Goal: Transaction & Acquisition: Purchase product/service

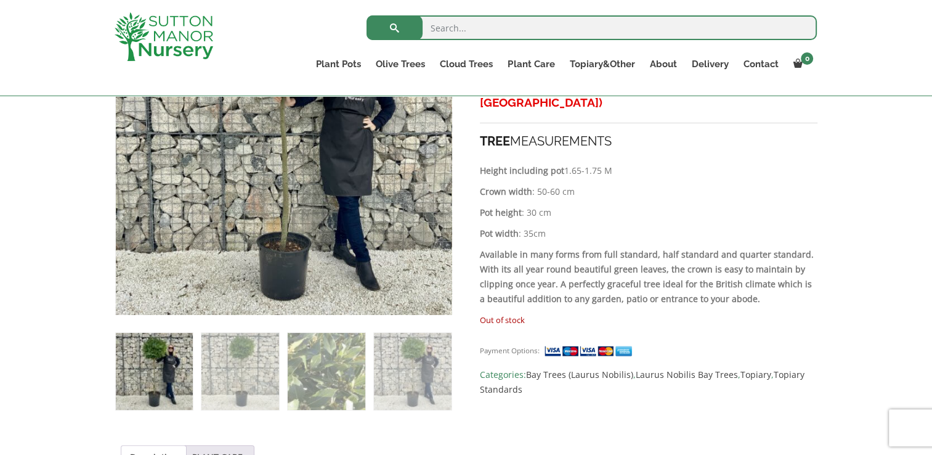
scroll to position [307, 0]
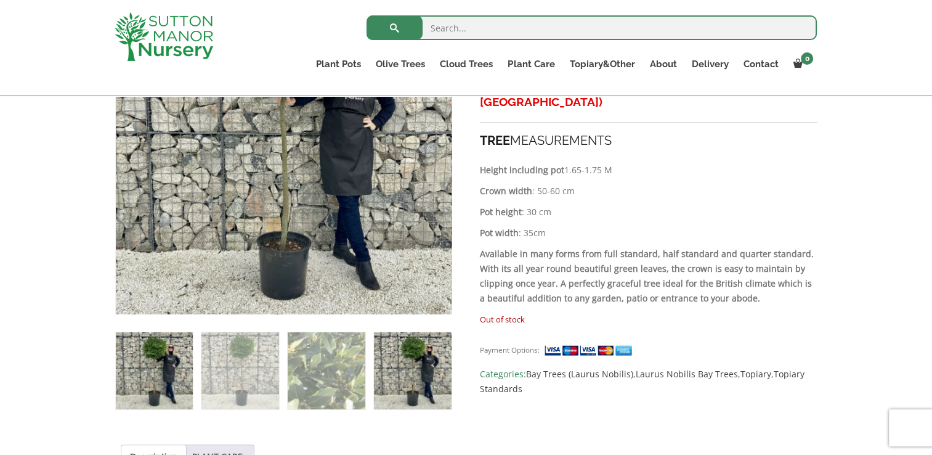
click at [414, 381] on img at bounding box center [412, 370] width 77 height 77
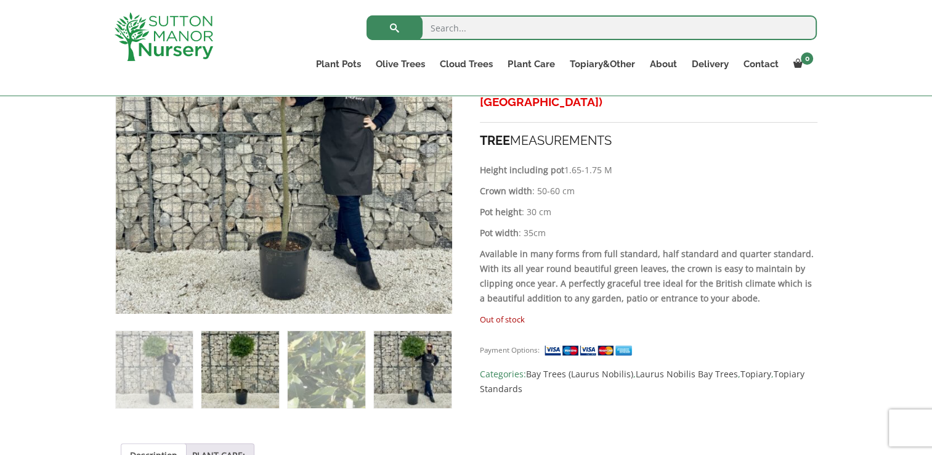
drag, startPoint x: 414, startPoint y: 381, endPoint x: 217, endPoint y: 368, distance: 197.5
click at [217, 368] on ol at bounding box center [283, 360] width 337 height 95
click at [217, 368] on img at bounding box center [239, 369] width 77 height 77
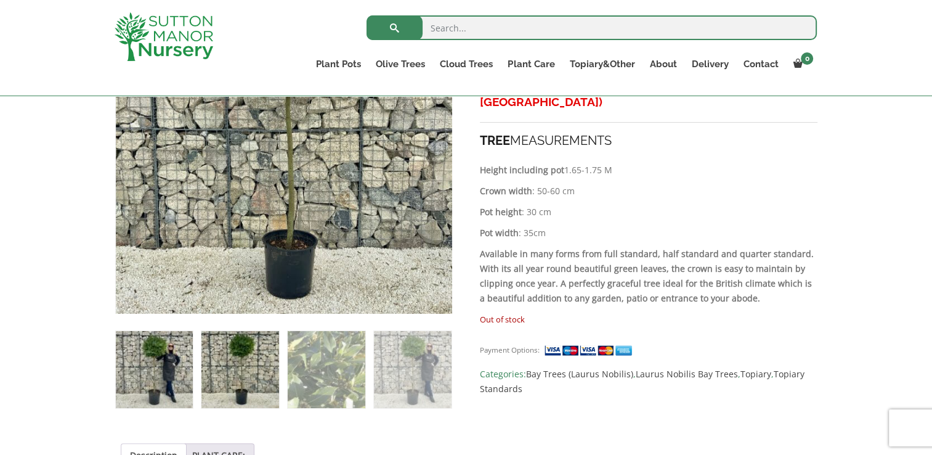
click at [161, 365] on img at bounding box center [154, 369] width 77 height 77
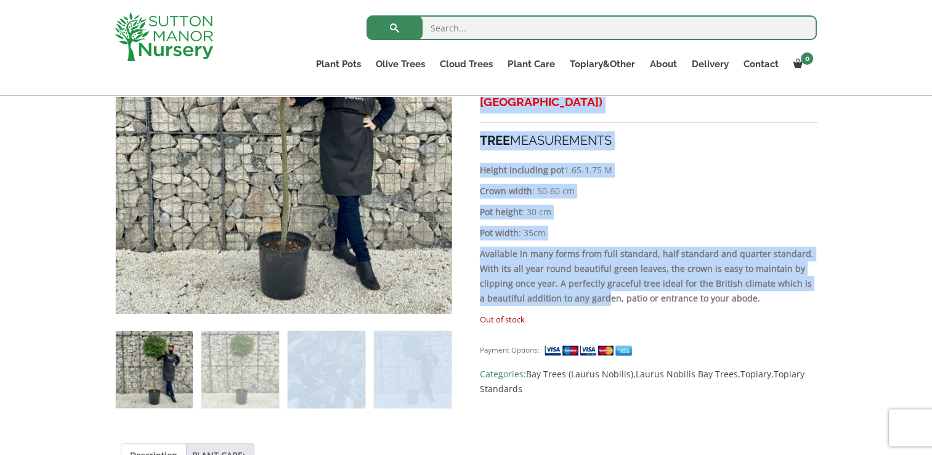
drag, startPoint x: 347, startPoint y: 325, endPoint x: 690, endPoint y: 253, distance: 351.1
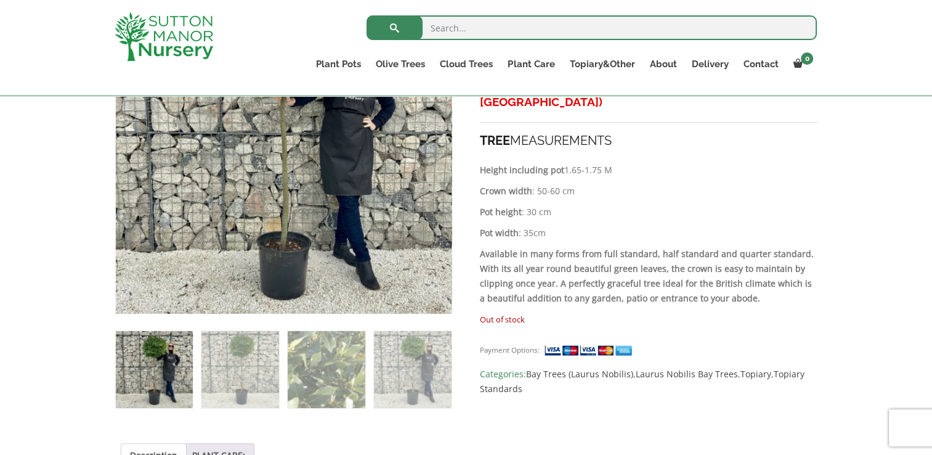
drag, startPoint x: 690, startPoint y: 253, endPoint x: 838, endPoint y: 185, distance: 162.6
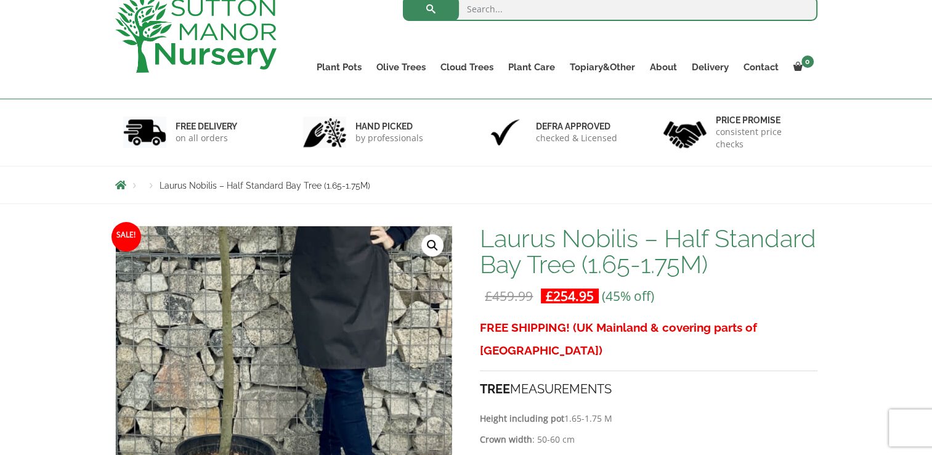
scroll to position [0, 0]
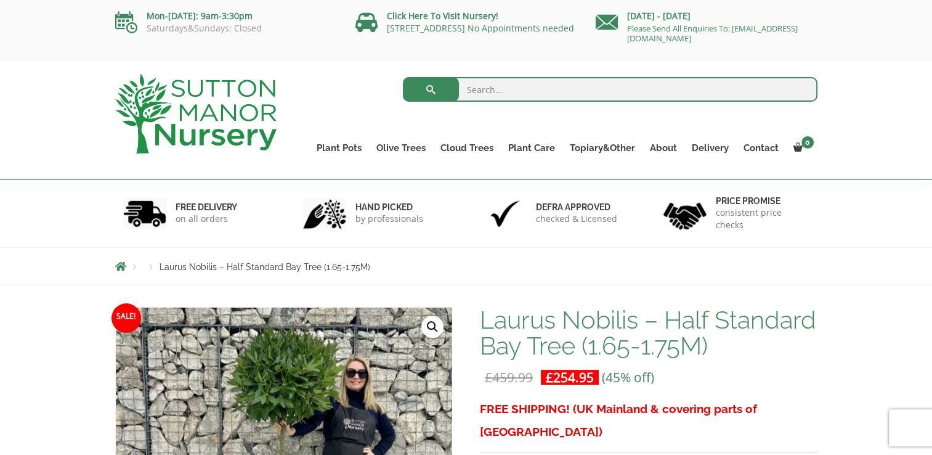
click at [360, 112] on ul "Plant Pots Resin Bonded Pots The Amalfi Pots The Milan Pots The Capri Pots The …" at bounding box center [563, 139] width 508 height 56
click at [811, 74] on form "Search for:" at bounding box center [610, 92] width 414 height 37
click at [331, 182] on div "hand picked by professionals" at bounding box center [376, 213] width 180 height 67
click at [334, 94] on div "Search for:" at bounding box center [556, 92] width 522 height 37
